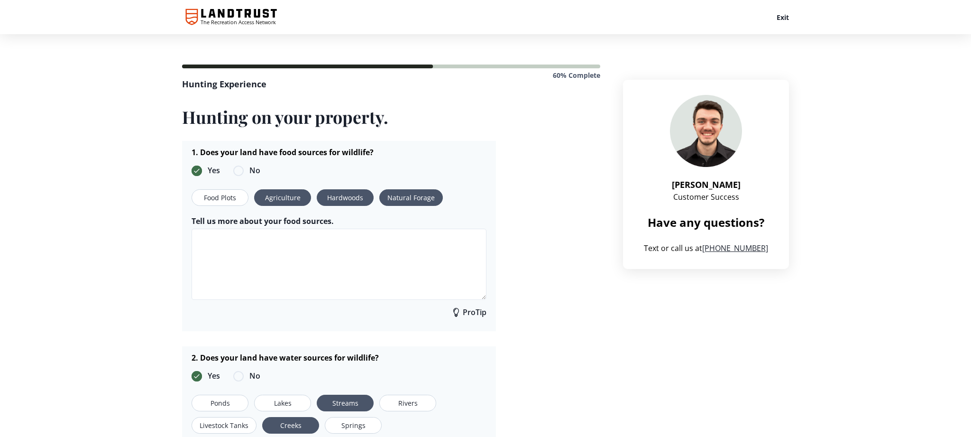
click at [783, 15] on button "Exit" at bounding box center [782, 17] width 12 height 10
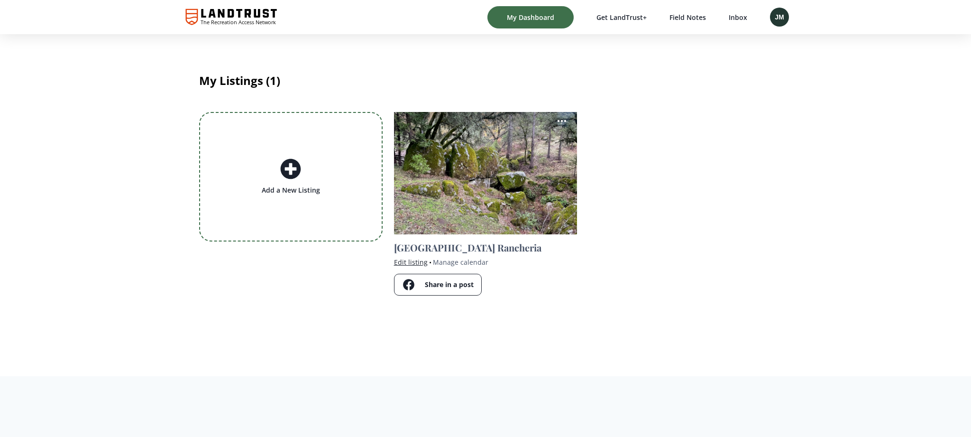
click at [415, 262] on span "Edit listing" at bounding box center [411, 261] width 34 height 9
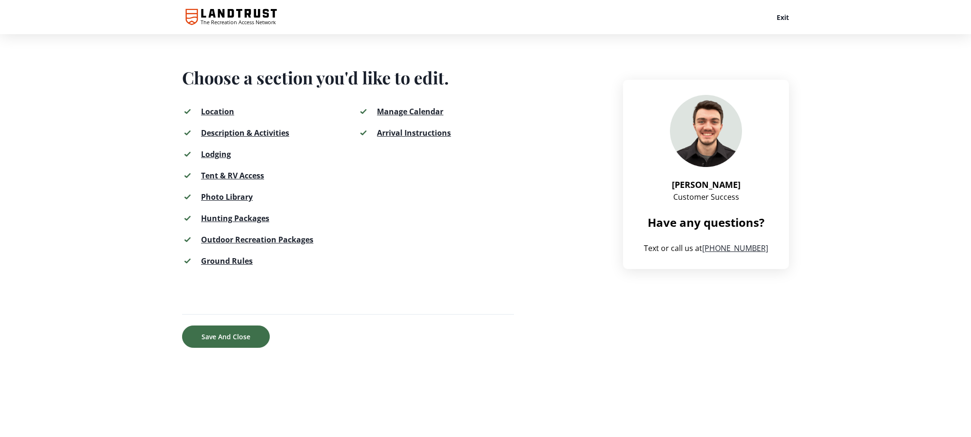
click at [225, 218] on span "Hunting Packages" at bounding box center [235, 218] width 68 height 10
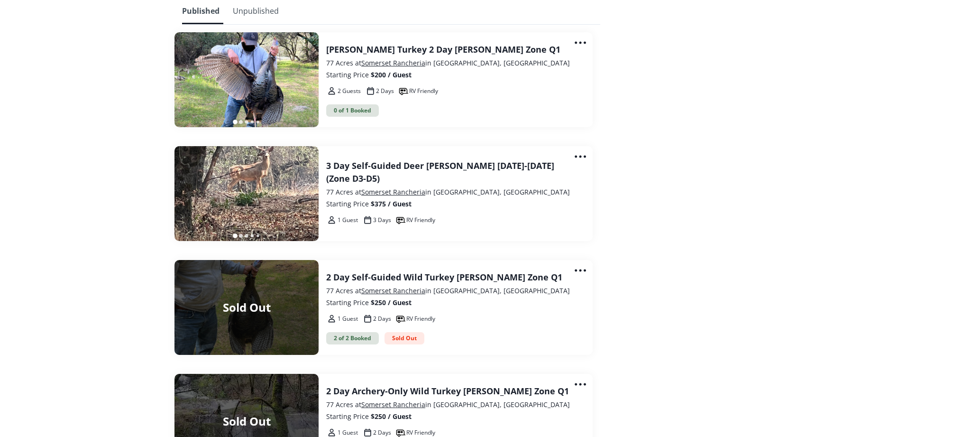
scroll to position [1503, 0]
click at [579, 42] on icon at bounding box center [579, 42] width 11 height 2
click at [573, 105] on span "Delete" at bounding box center [570, 109] width 23 height 10
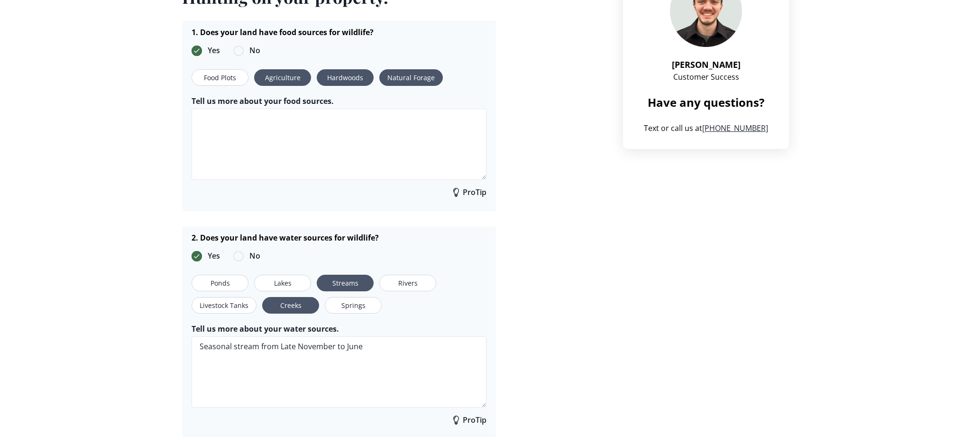
scroll to position [0, 0]
